Goal: Check status: Check status

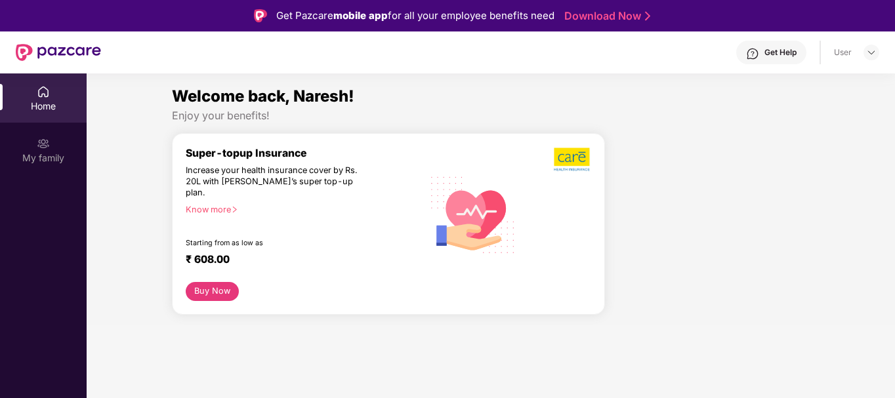
scroll to position [8, 0]
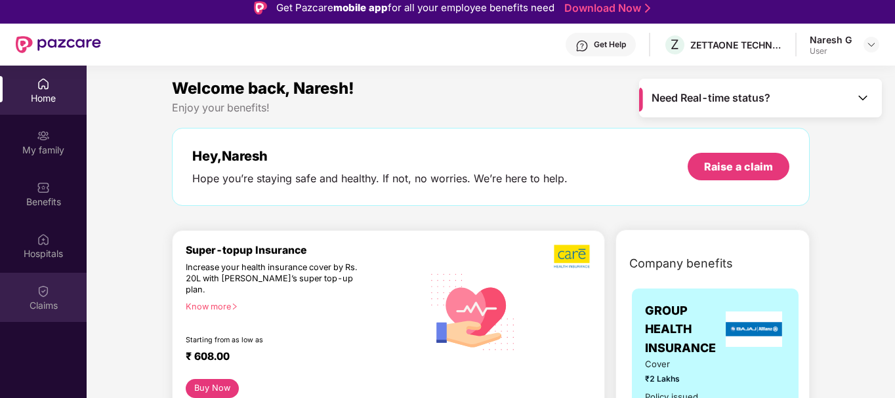
click at [33, 299] on div "Claims" at bounding box center [43, 305] width 87 height 13
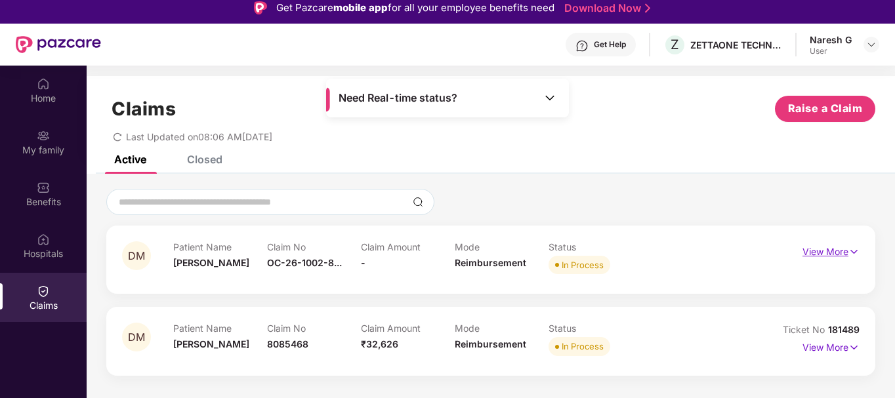
click at [810, 249] on p "View More" at bounding box center [830, 250] width 57 height 18
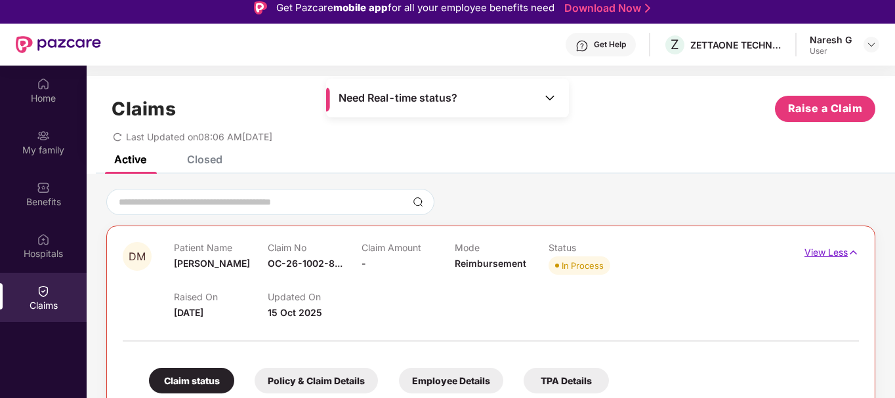
click at [812, 251] on p "View Less" at bounding box center [831, 251] width 54 height 18
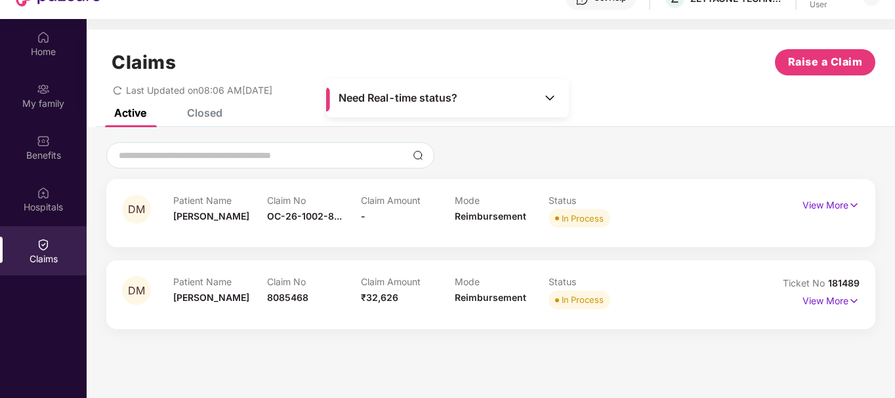
scroll to position [73, 0]
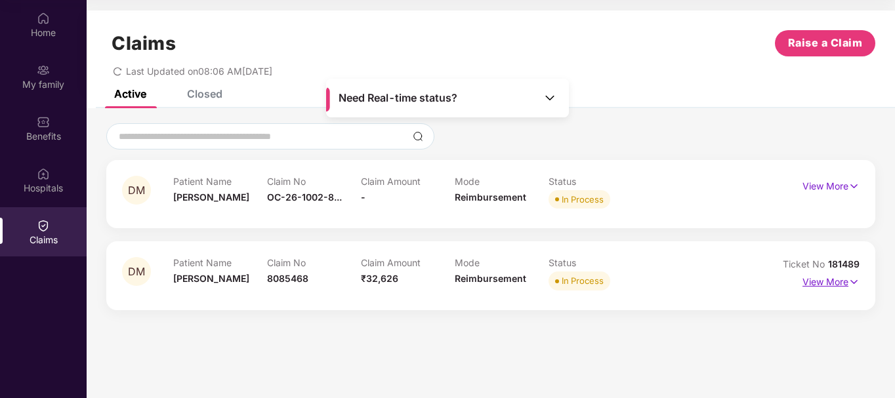
click at [817, 283] on p "View More" at bounding box center [830, 281] width 57 height 18
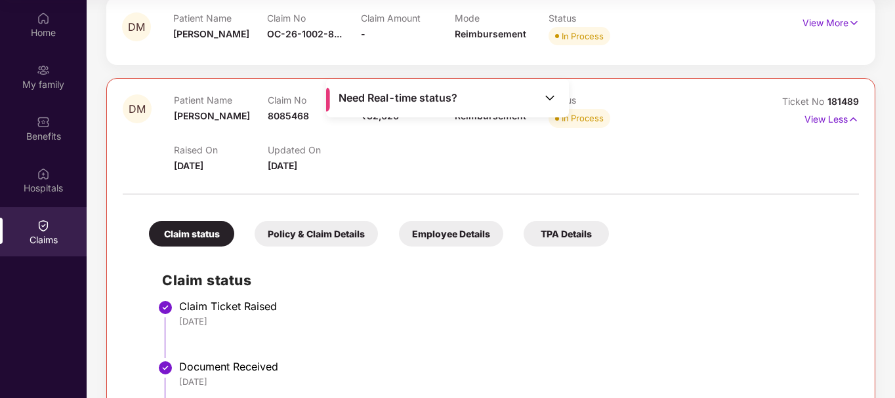
scroll to position [32, 0]
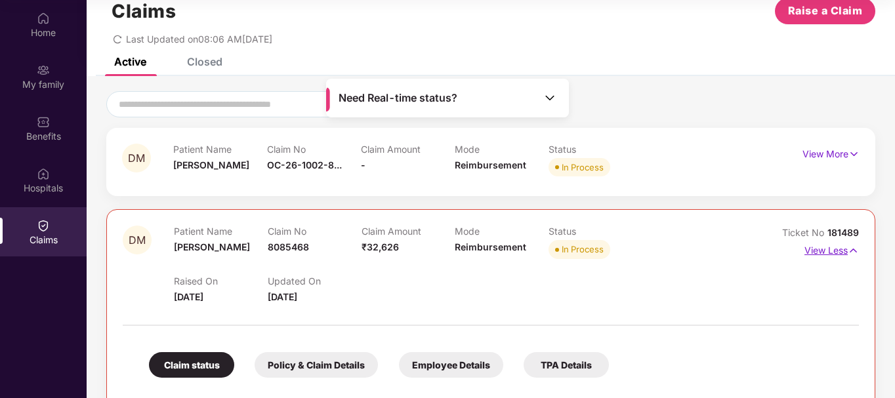
click at [828, 253] on p "View Less" at bounding box center [831, 249] width 54 height 18
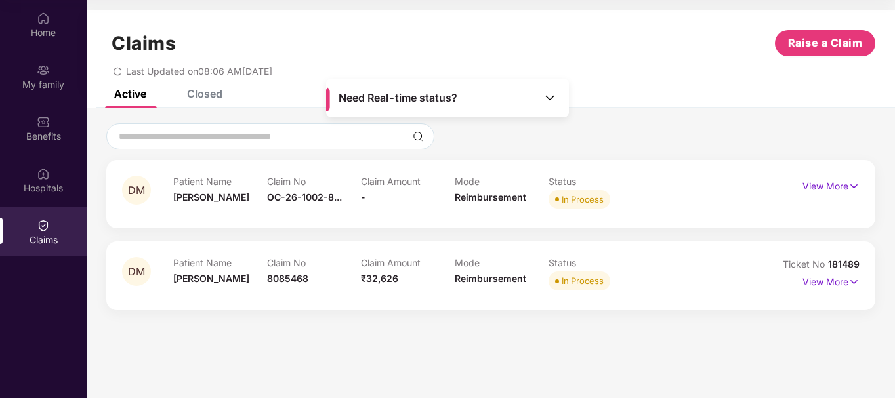
scroll to position [0, 0]
click at [853, 280] on img at bounding box center [853, 282] width 11 height 14
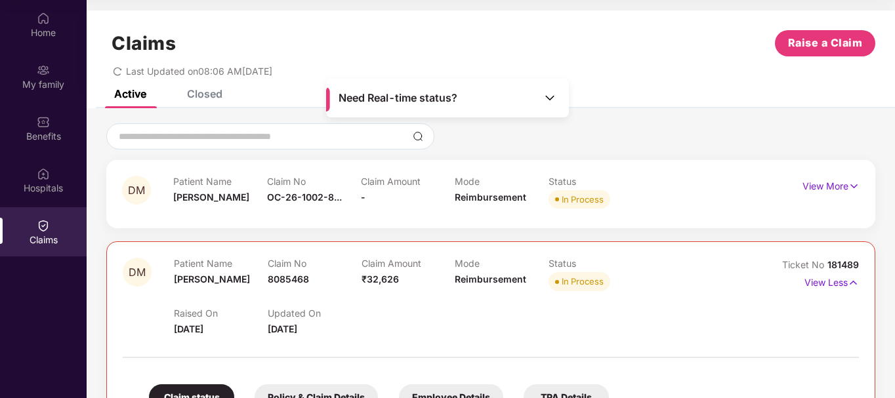
drag, startPoint x: 649, startPoint y: 229, endPoint x: 606, endPoint y: 222, distance: 43.2
drag, startPoint x: 606, startPoint y: 222, endPoint x: 41, endPoint y: 33, distance: 595.8
click at [41, 33] on div "Home" at bounding box center [43, 32] width 87 height 13
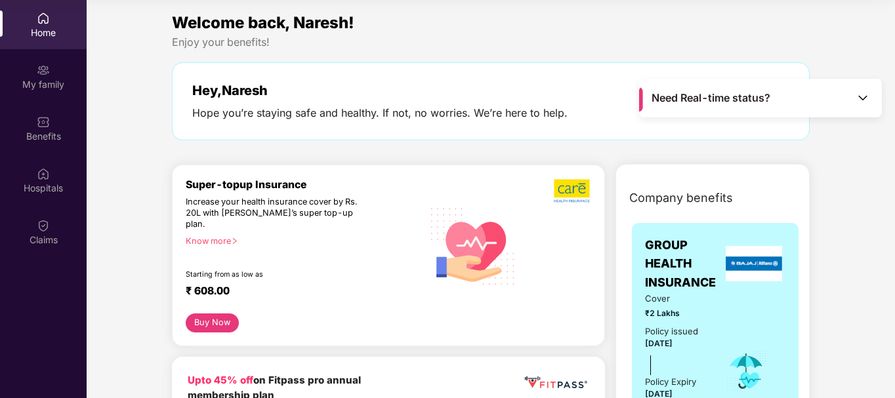
click at [862, 99] on img at bounding box center [862, 97] width 13 height 13
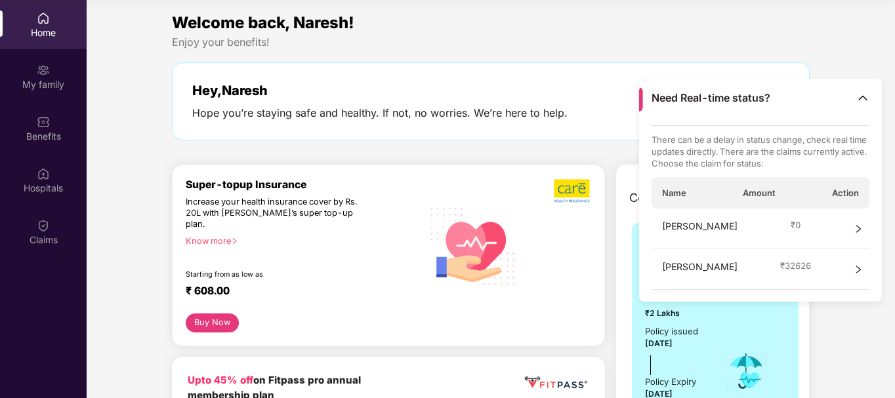
click at [857, 229] on icon "right" at bounding box center [857, 228] width 9 height 9
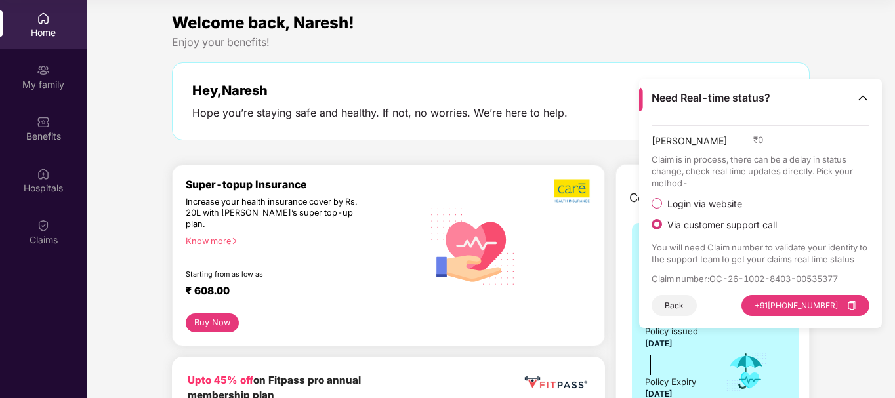
click at [685, 203] on span "Login via website" at bounding box center [704, 204] width 85 height 12
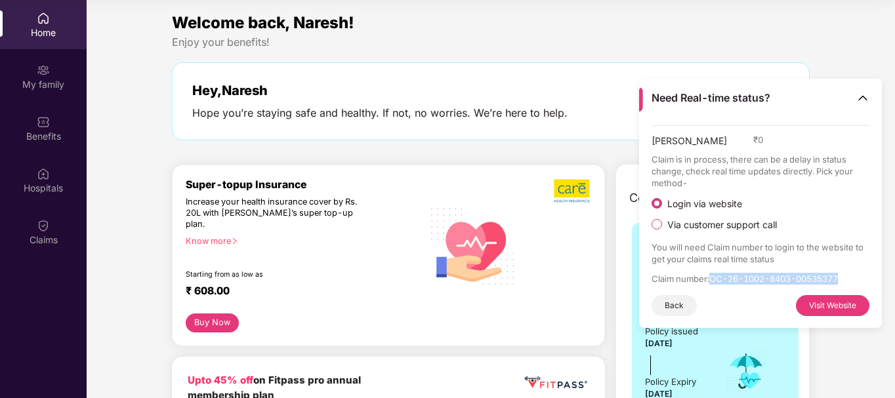
drag, startPoint x: 712, startPoint y: 279, endPoint x: 853, endPoint y: 278, distance: 141.7
click at [853, 278] on p "Claim number : OC-26-1002-8403-00535377" at bounding box center [760, 279] width 218 height 12
copy p "OC-26-1002-8403-00535377"
click at [839, 307] on button "Visit Website" at bounding box center [832, 305] width 73 height 21
